Goal: Find contact information: Find contact information

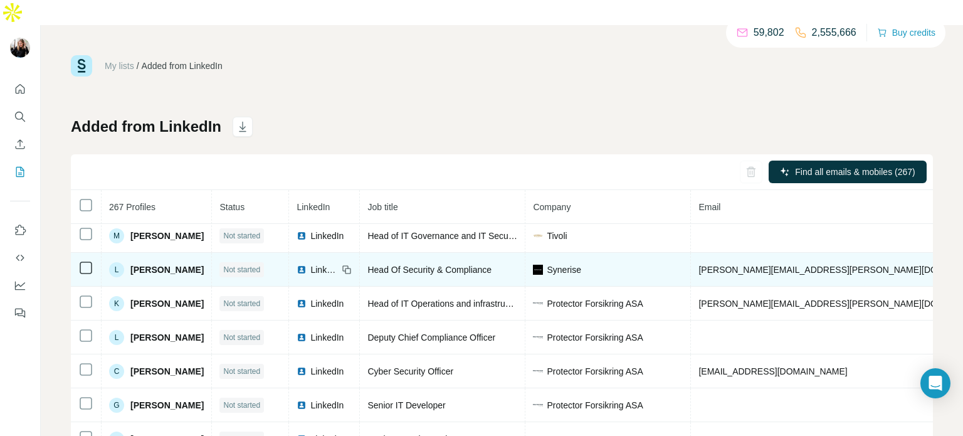
scroll to position [6, 0]
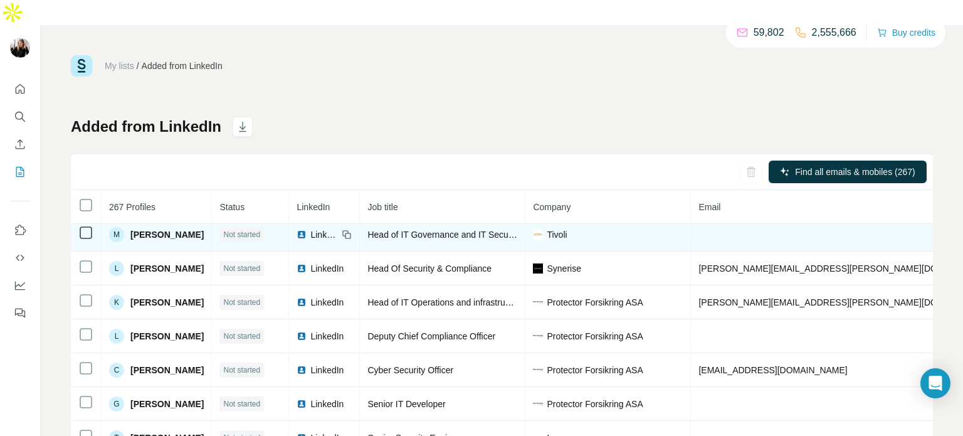
click at [112, 227] on div "M" at bounding box center [116, 234] width 15 height 15
click at [158, 228] on span "[PERSON_NAME]" at bounding box center [166, 234] width 73 height 13
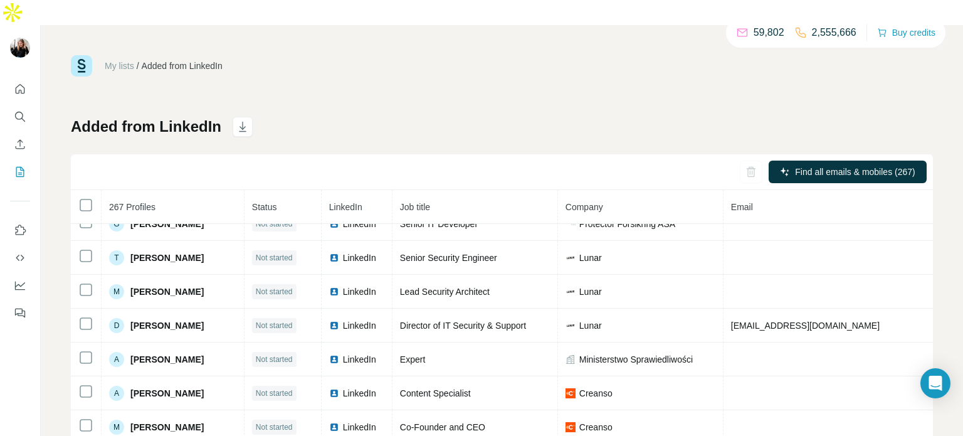
scroll to position [0, 0]
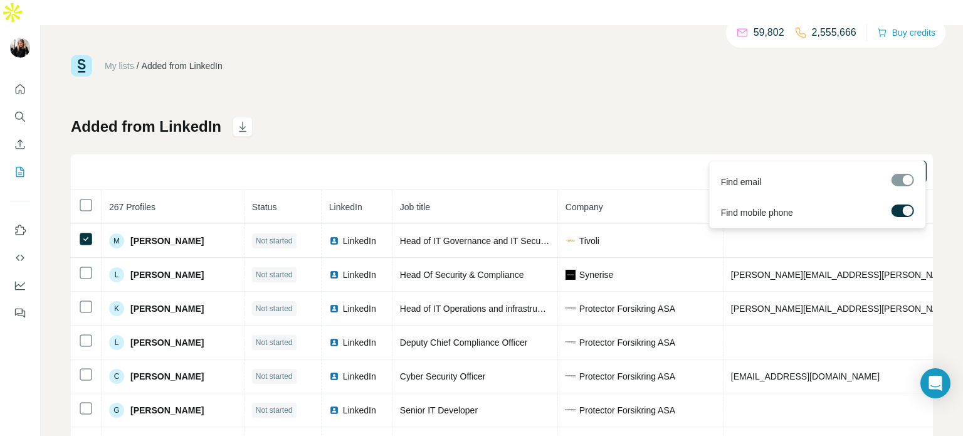
click at [908, 181] on div at bounding box center [902, 180] width 23 height 13
click at [897, 204] on label at bounding box center [902, 210] width 23 height 13
click at [901, 206] on div at bounding box center [898, 211] width 10 height 10
click at [876, 166] on span "Find emails & mobiles (1)" at bounding box center [855, 172] width 99 height 13
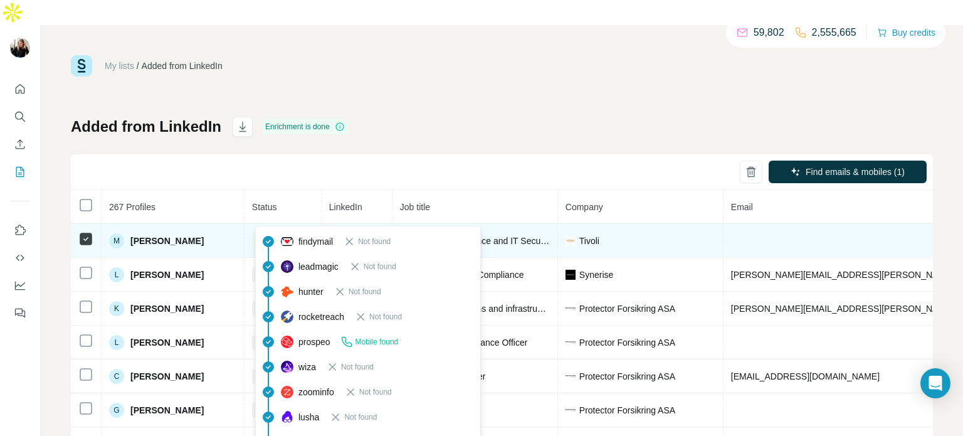
click at [294, 235] on span "Mobile found" at bounding box center [277, 240] width 43 height 11
